Goal: Task Accomplishment & Management: Use online tool/utility

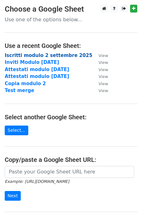
click at [63, 56] on strong "Iscritti modulo 2 settembre 2025" at bounding box center [48, 56] width 87 height 6
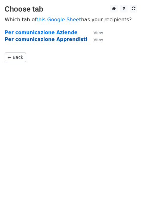
click at [58, 40] on strong "Per comunicazione Apprendisti" at bounding box center [46, 40] width 82 height 6
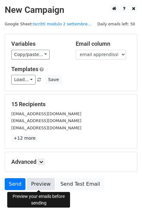
click at [37, 184] on link "Preview" at bounding box center [41, 184] width 28 height 12
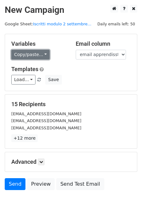
click at [43, 54] on link "Copy/paste..." at bounding box center [30, 55] width 38 height 10
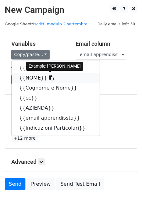
click at [49, 78] on icon at bounding box center [51, 77] width 5 height 5
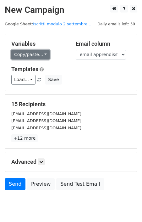
click at [44, 54] on link "Copy/paste..." at bounding box center [30, 55] width 38 height 10
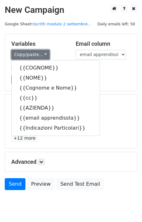
click at [44, 54] on link "Copy/paste..." at bounding box center [30, 55] width 38 height 10
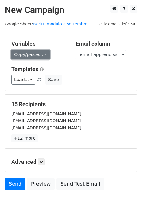
click at [44, 54] on link "Copy/paste..." at bounding box center [30, 55] width 38 height 10
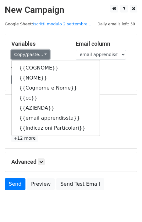
click at [44, 54] on link "Copy/paste..." at bounding box center [30, 55] width 38 height 10
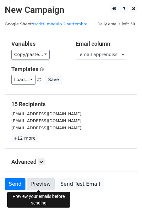
click at [40, 183] on link "Preview" at bounding box center [41, 184] width 28 height 12
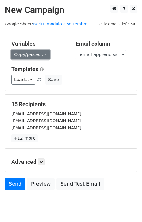
click at [42, 54] on link "Copy/paste..." at bounding box center [30, 55] width 38 height 10
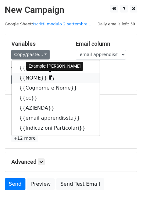
click at [49, 78] on icon at bounding box center [51, 77] width 5 height 5
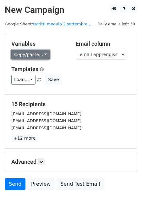
click at [43, 54] on link "Copy/paste..." at bounding box center [30, 55] width 38 height 10
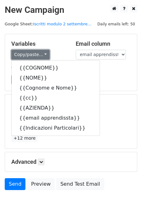
click at [43, 54] on link "Copy/paste..." at bounding box center [30, 55] width 38 height 10
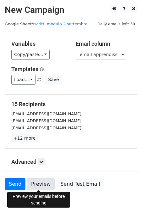
click at [34, 184] on link "Preview" at bounding box center [41, 184] width 28 height 12
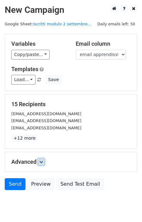
click at [42, 160] on icon at bounding box center [41, 162] width 4 height 4
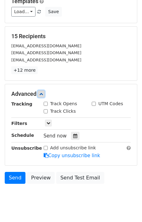
scroll to position [82, 0]
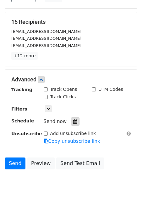
click at [75, 121] on div at bounding box center [75, 122] width 8 height 8
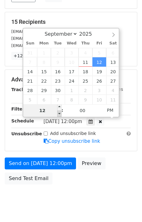
type input "2025-09-12 11:00"
type input "11"
click at [60, 113] on span at bounding box center [59, 114] width 4 height 6
type input "2025-09-12 12:00"
type input "12"
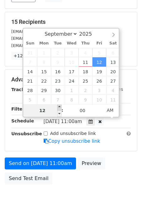
click at [60, 107] on span at bounding box center [59, 107] width 4 height 6
type input "2025-09-12 13:00"
type input "01"
click at [60, 107] on div "September October November December 2025 Sun Mon Tue Wed Thu Fri Sat 31 1 2 3 4…" at bounding box center [71, 73] width 97 height 90
type input "2025-09-12 14:00"
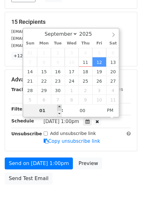
type input "02"
click at [60, 107] on span at bounding box center [59, 107] width 4 height 6
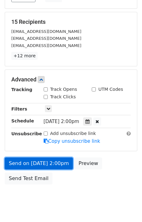
click at [55, 164] on link "Send on Sep 12 at 2:00pm" at bounding box center [39, 164] width 68 height 12
